Goal: Transaction & Acquisition: Purchase product/service

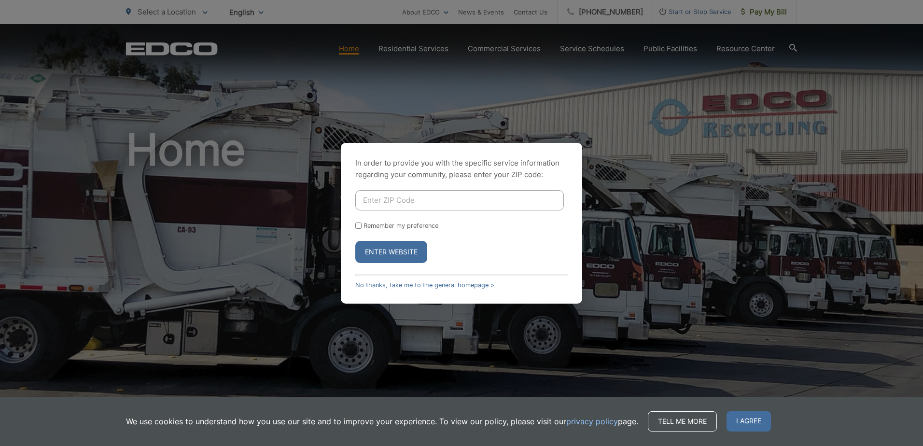
click at [422, 199] on input "Enter ZIP Code" at bounding box center [459, 200] width 209 height 20
click at [448, 197] on input "Enter ZIP Code" at bounding box center [459, 200] width 209 height 20
type input "92109"
click at [407, 224] on label "Remember my preference" at bounding box center [401, 225] width 75 height 7
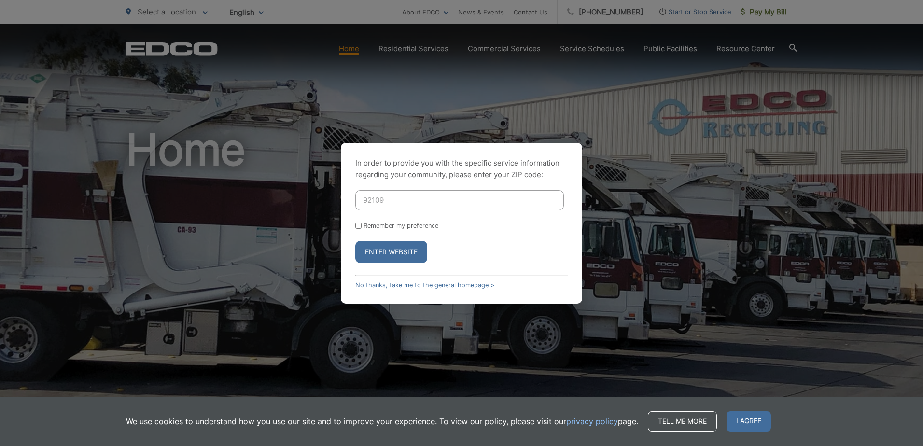
click at [362, 224] on input "Remember my preference" at bounding box center [358, 226] width 6 height 6
checkbox input "true"
click at [403, 246] on button "Enter Website" at bounding box center [391, 252] width 72 height 22
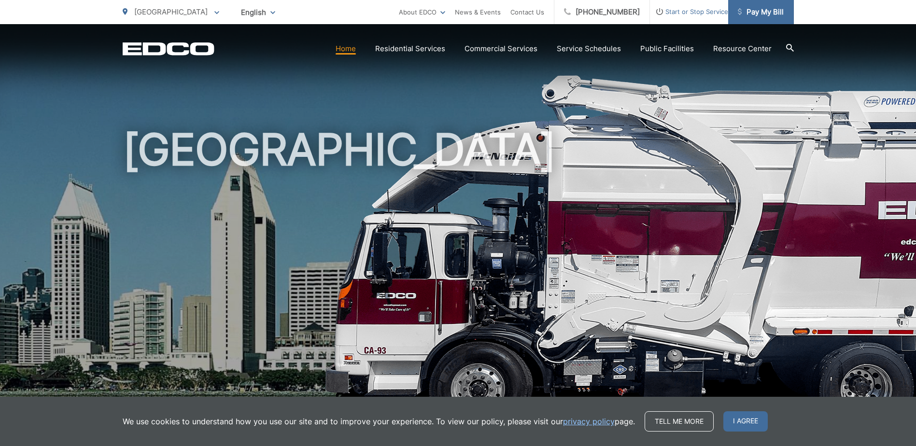
click at [768, 11] on span "Pay My Bill" at bounding box center [761, 12] width 46 height 12
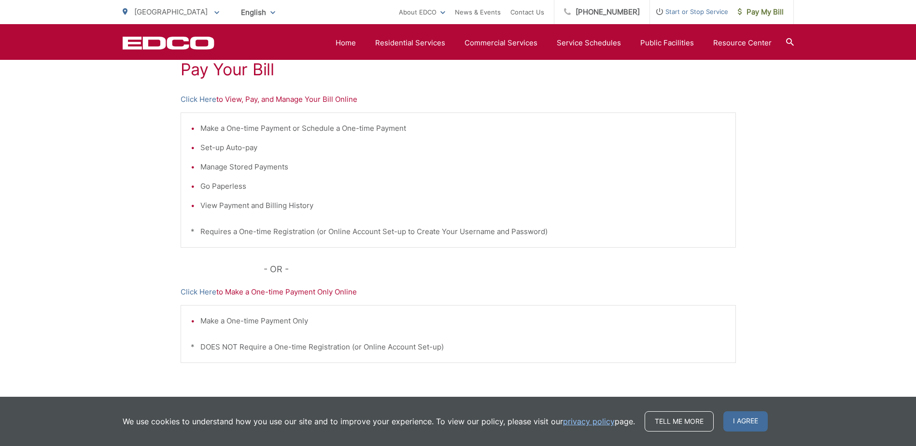
scroll to position [144, 0]
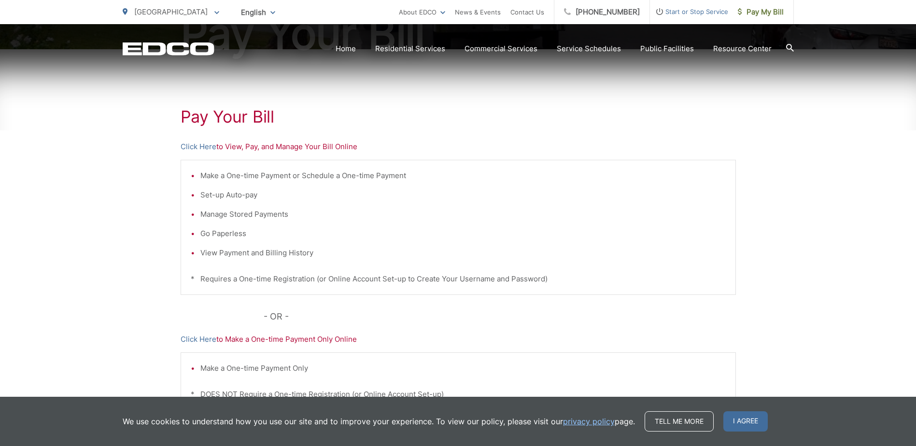
click at [261, 147] on p "Click Here to View, Pay, and Manage Your Bill Online" at bounding box center [458, 147] width 555 height 12
click at [239, 145] on p "Click Here to View, Pay, and Manage Your Bill Online" at bounding box center [458, 147] width 555 height 12
click at [209, 146] on link "Click Here" at bounding box center [199, 147] width 36 height 12
